Goal: Information Seeking & Learning: Learn about a topic

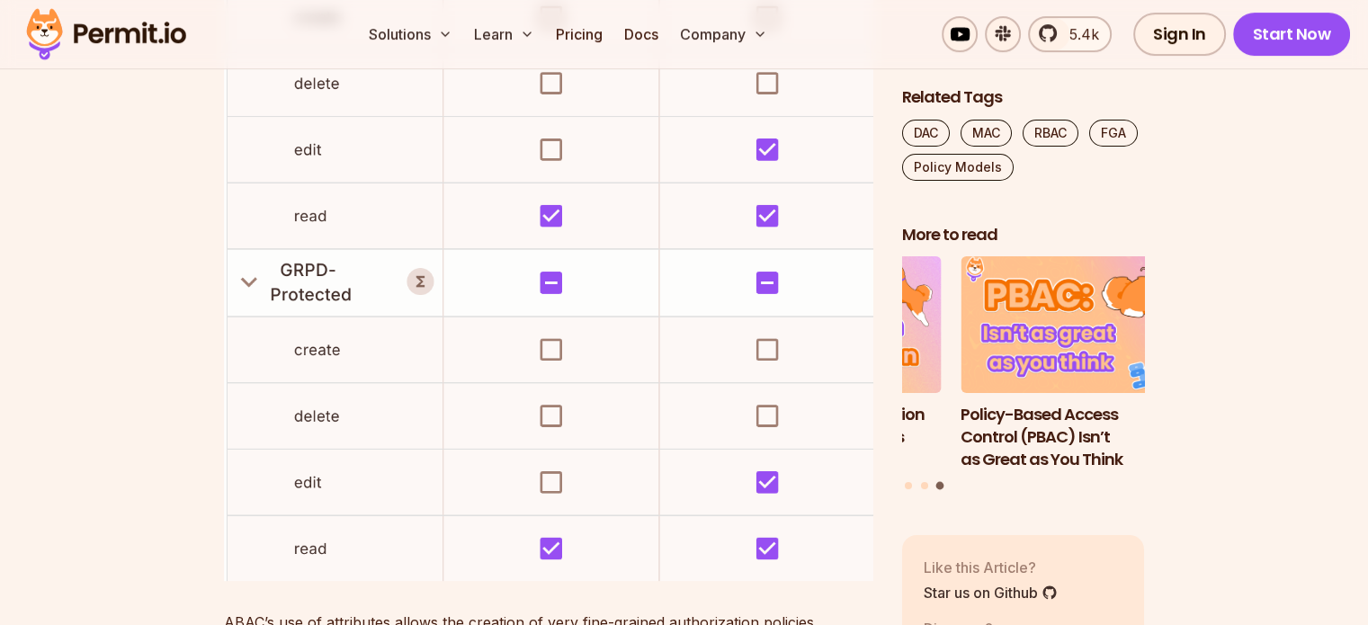
scroll to position [7381, 0]
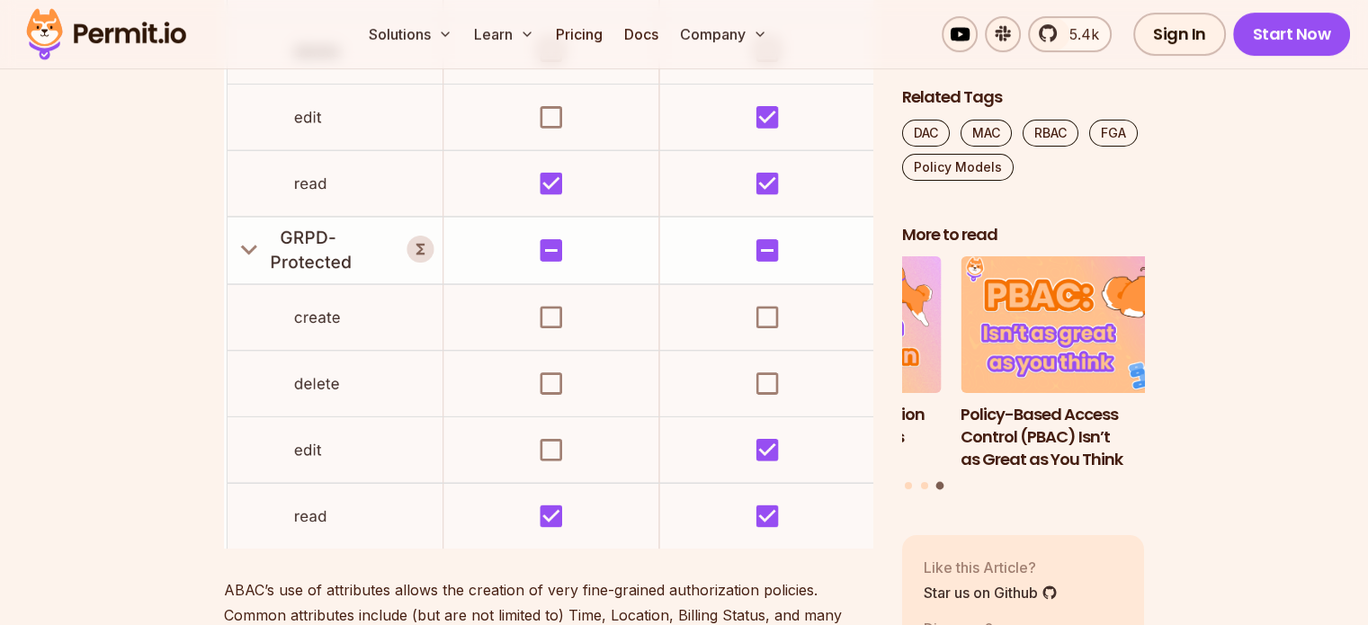
click at [250, 217] on img at bounding box center [549, 185] width 650 height 727
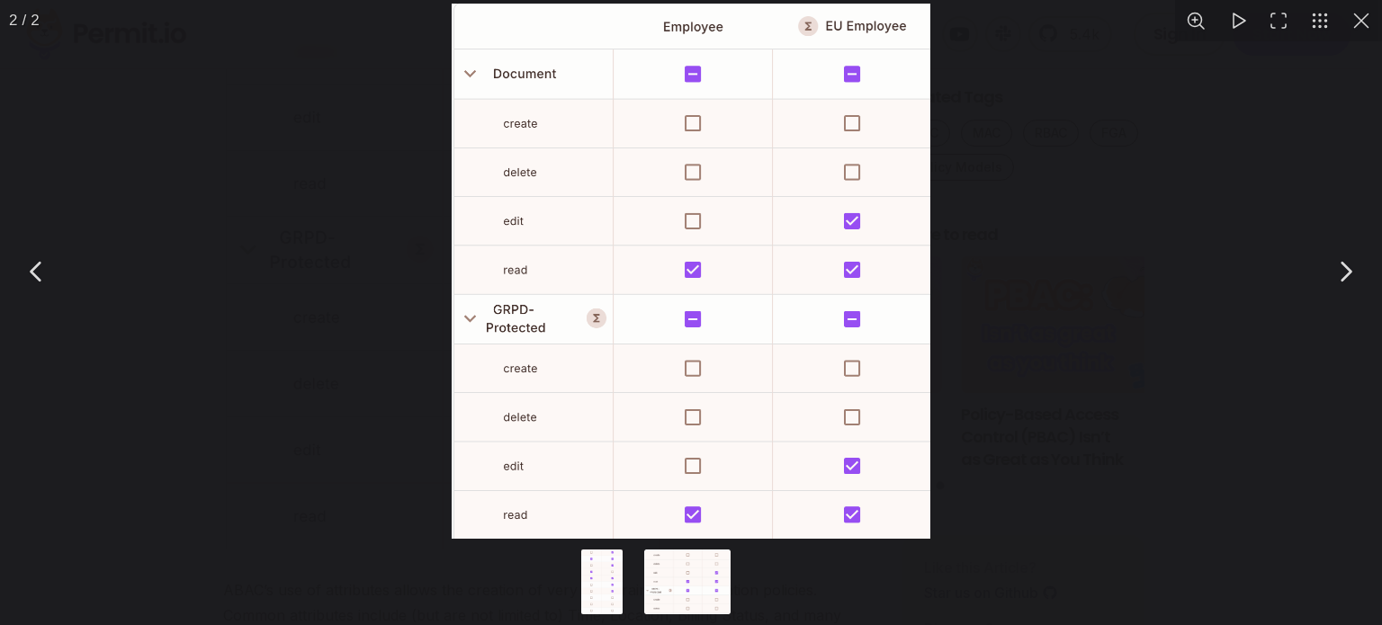
click at [1357, 11] on button "You can close this modal content with the ESC key" at bounding box center [1361, 20] width 41 height 41
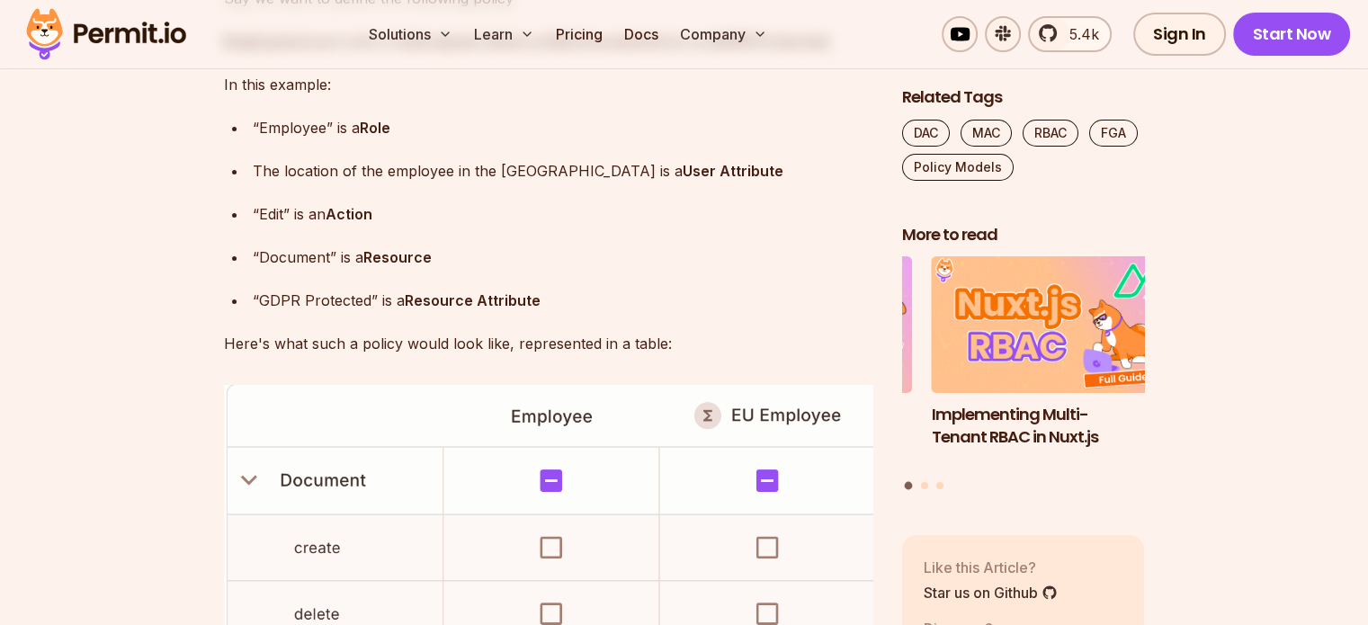
scroll to position [6751, 0]
